Goal: Check status: Check status

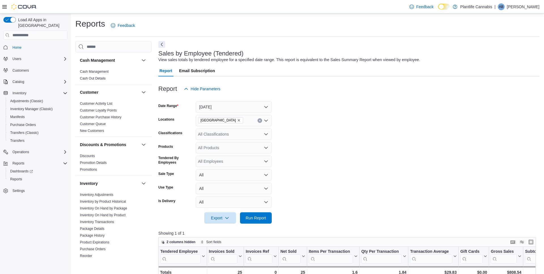
scroll to position [78, 0]
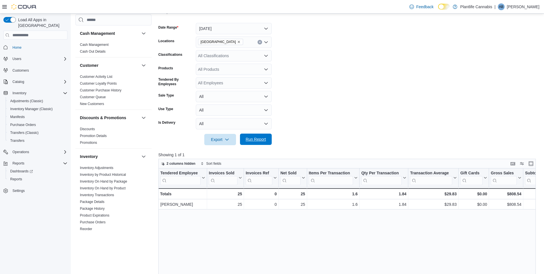
click at [256, 142] on span "Run Report" at bounding box center [256, 140] width 20 height 6
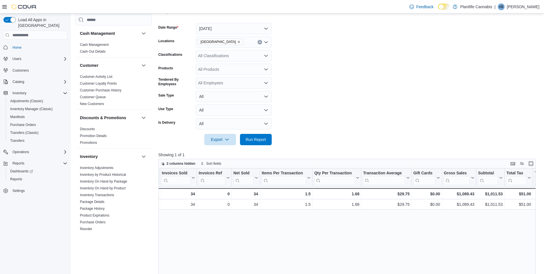
scroll to position [0, 48]
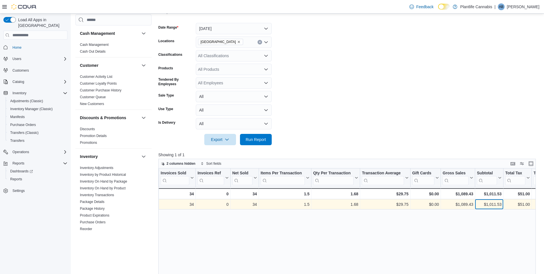
click at [494, 206] on div "$1,011.53" at bounding box center [489, 204] width 25 height 7
copy div "1,011.53"
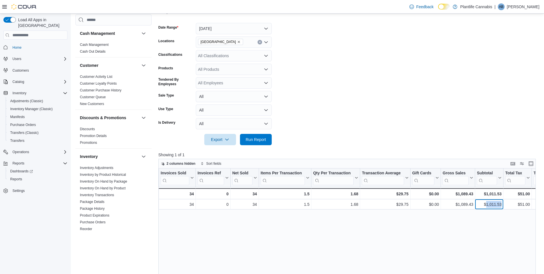
scroll to position [79, 0]
click at [240, 54] on div "All Classifications" at bounding box center [234, 55] width 76 height 11
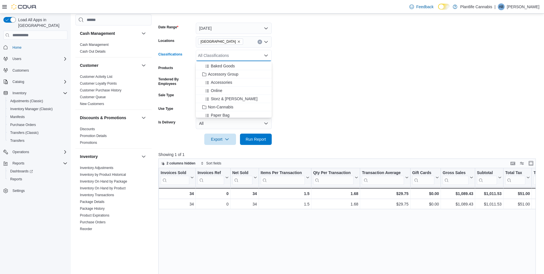
scroll to position [79, 0]
click at [221, 77] on span "Accessories" at bounding box center [221, 77] width 21 height 6
click at [221, 77] on span "Online" at bounding box center [216, 77] width 11 height 6
click at [349, 84] on form "Date Range [DATE] Locations [GEOGRAPHIC_DATA] - University District Classificat…" at bounding box center [348, 80] width 381 height 129
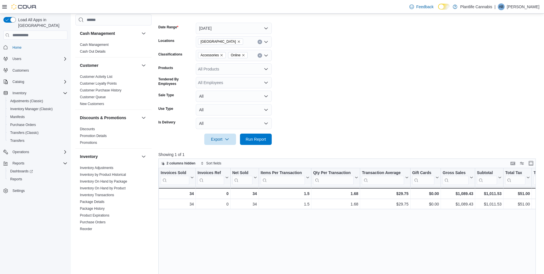
click at [256, 147] on div at bounding box center [348, 148] width 381 height 7
click at [258, 139] on span "Run Report" at bounding box center [256, 139] width 20 height 6
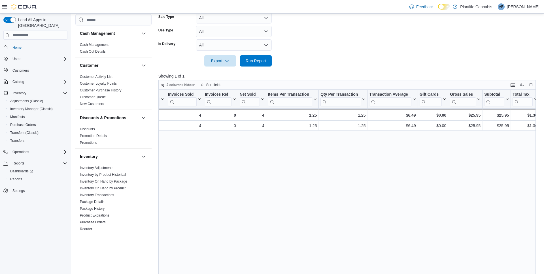
scroll to position [0, 41]
